Goal: Transaction & Acquisition: Purchase product/service

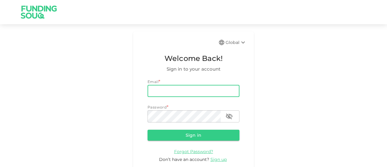
type input "[EMAIL_ADDRESS][PERSON_NAME][DOMAIN_NAME]"
click at [188, 137] on button "Sign in" at bounding box center [194, 134] width 92 height 11
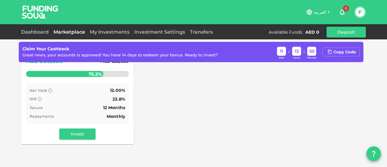
scroll to position [119, 0]
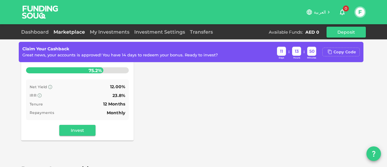
click at [340, 50] on div "Copy Code" at bounding box center [344, 52] width 22 height 6
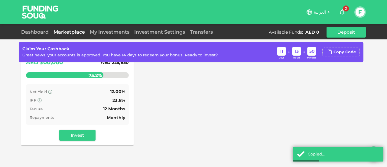
scroll to position [115, 0]
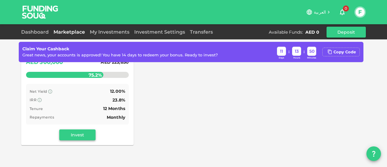
click at [80, 129] on button "Invest" at bounding box center [77, 134] width 36 height 11
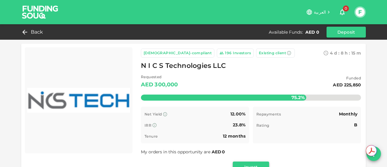
scroll to position [54, 0]
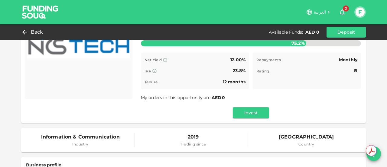
click at [247, 118] on div "[DEMOGRAPHIC_DATA]-compliant 196 Investors Existing client 4 d : 8 h : 15 m 57 …" at bounding box center [251, 55] width 230 height 133
click at [248, 112] on button "Invest" at bounding box center [251, 112] width 36 height 11
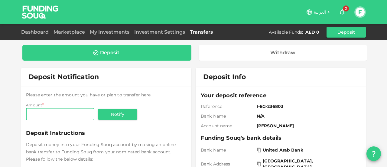
click at [51, 114] on input "Amount" at bounding box center [60, 114] width 68 height 12
type input "5"
click at [51, 114] on input "Amount" at bounding box center [60, 114] width 68 height 12
type input "100,000"
click at [103, 114] on button "Notify" at bounding box center [117, 114] width 39 height 11
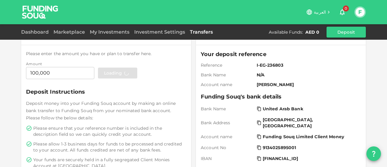
scroll to position [52, 0]
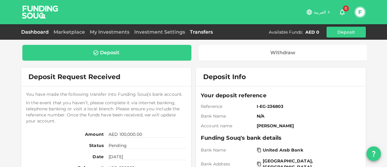
click at [40, 32] on link "Dashboard" at bounding box center [36, 32] width 30 height 6
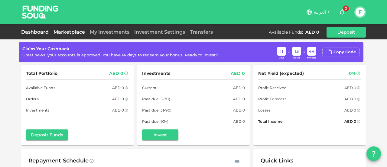
click at [73, 33] on link "Marketplace" at bounding box center [69, 32] width 36 height 6
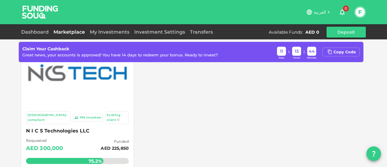
scroll to position [28, 0]
click at [86, 115] on div "Investors" at bounding box center [93, 117] width 15 height 5
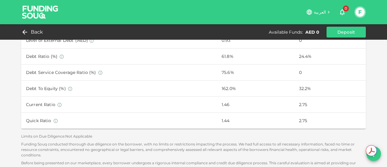
scroll to position [514, 0]
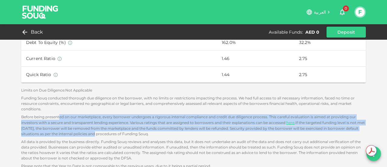
drag, startPoint x: 57, startPoint y: 109, endPoint x: 92, endPoint y: 127, distance: 38.9
click at [92, 127] on div "Before being presented on our marketplace, every borrower undergoes a rigorous …" at bounding box center [193, 141] width 345 height 54
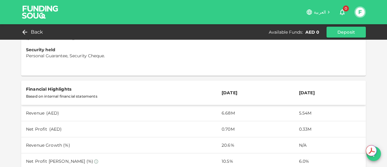
scroll to position [0, 0]
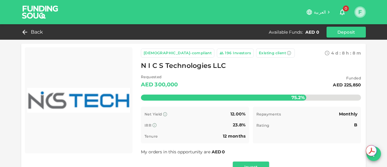
click at [360, 15] on button "F" at bounding box center [359, 12] width 9 height 9
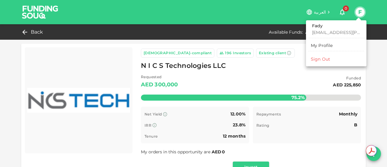
click at [361, 14] on div at bounding box center [193, 83] width 387 height 167
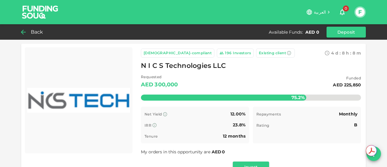
click at [24, 34] on icon at bounding box center [23, 31] width 7 height 7
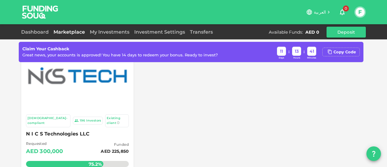
scroll to position [42, 0]
